Goal: Find specific fact: Find specific fact

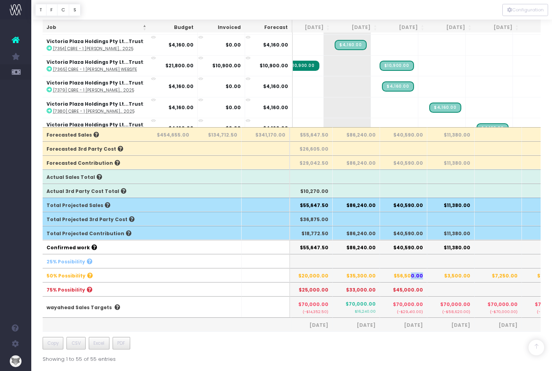
scroll to position [240, 0]
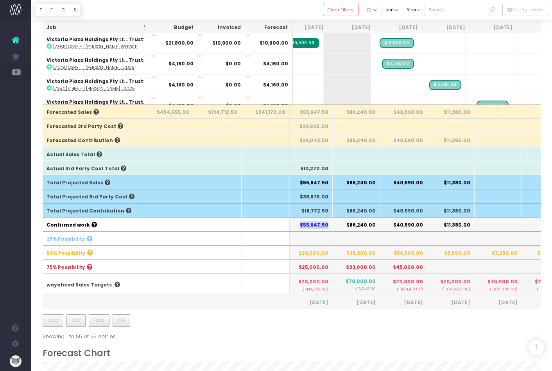
drag, startPoint x: 329, startPoint y: 222, endPoint x: 305, endPoint y: 223, distance: 24.3
click at [304, 223] on th "$55,647.50" at bounding box center [309, 224] width 47 height 14
copy th "$55,647.50"
click at [361, 223] on th "$86,240.00" at bounding box center [356, 224] width 47 height 14
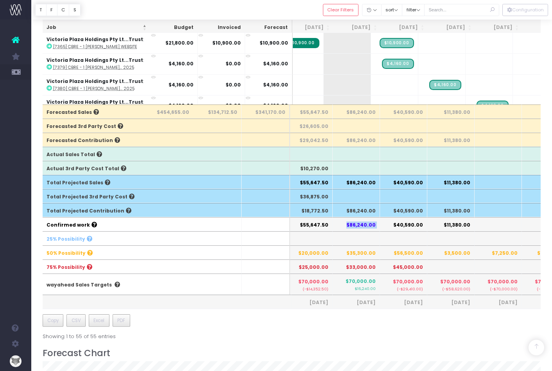
click at [361, 223] on th "$86,240.00" at bounding box center [356, 224] width 47 height 14
copy th "$86,240.00"
click at [412, 223] on th "$40,590.00" at bounding box center [403, 224] width 47 height 14
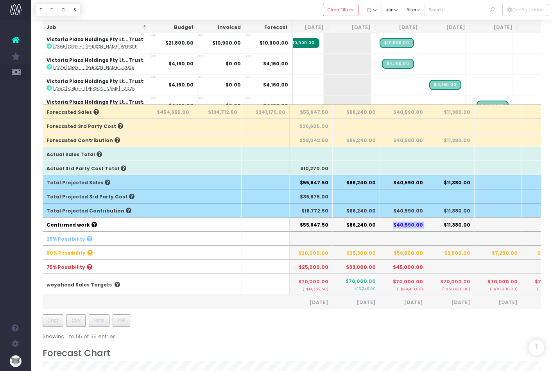
copy th "$40,590.00"
click at [463, 221] on th "$11,380.00" at bounding box center [451, 224] width 47 height 14
copy th "$11,380.00"
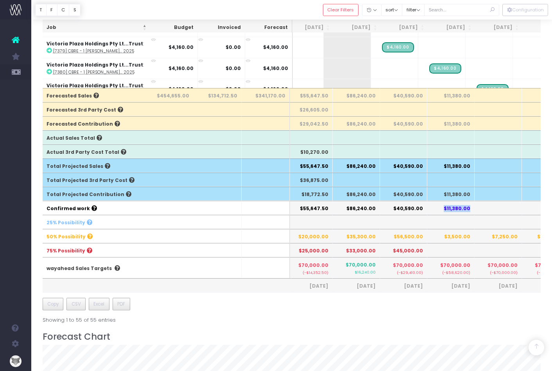
scroll to position [257, 0]
drag, startPoint x: 305, startPoint y: 233, endPoint x: 416, endPoint y: 235, distance: 111.1
click at [419, 236] on tr "50% Possibility $20,000.00 $35,300.00 $56,500.00 $3,500.00 $7,250.00 $13,750.00…" at bounding box center [397, 235] width 911 height 14
click at [315, 231] on th "$20,000.00" at bounding box center [309, 235] width 47 height 14
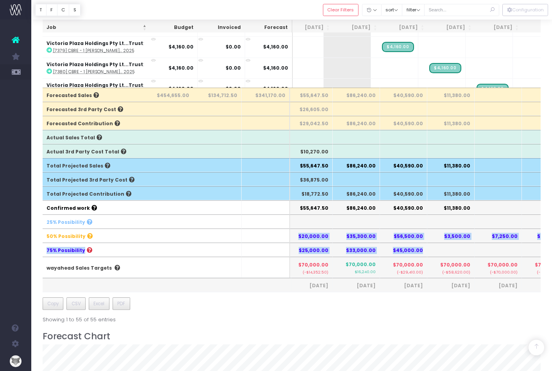
drag, startPoint x: 302, startPoint y: 233, endPoint x: 429, endPoint y: 241, distance: 127.4
click at [475, 241] on tfoot "Forecasted Sales $454,655.00 $134,712.50 $341,170.00 $55,647.50 $86,240.00 $40,…" at bounding box center [397, 190] width 911 height 204
drag, startPoint x: 341, startPoint y: 239, endPoint x: 327, endPoint y: 237, distance: 14.2
click at [340, 239] on th "$35,300.00" at bounding box center [356, 235] width 47 height 14
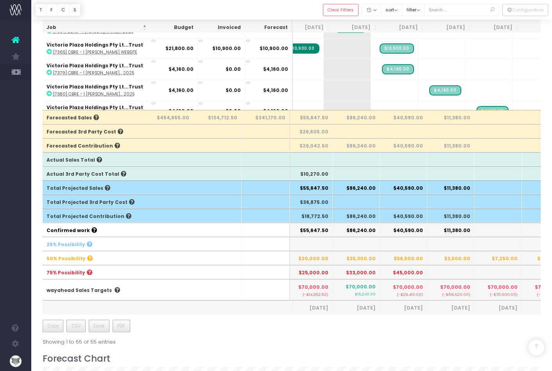
scroll to position [227, 0]
